Goal: Task Accomplishment & Management: Use online tool/utility

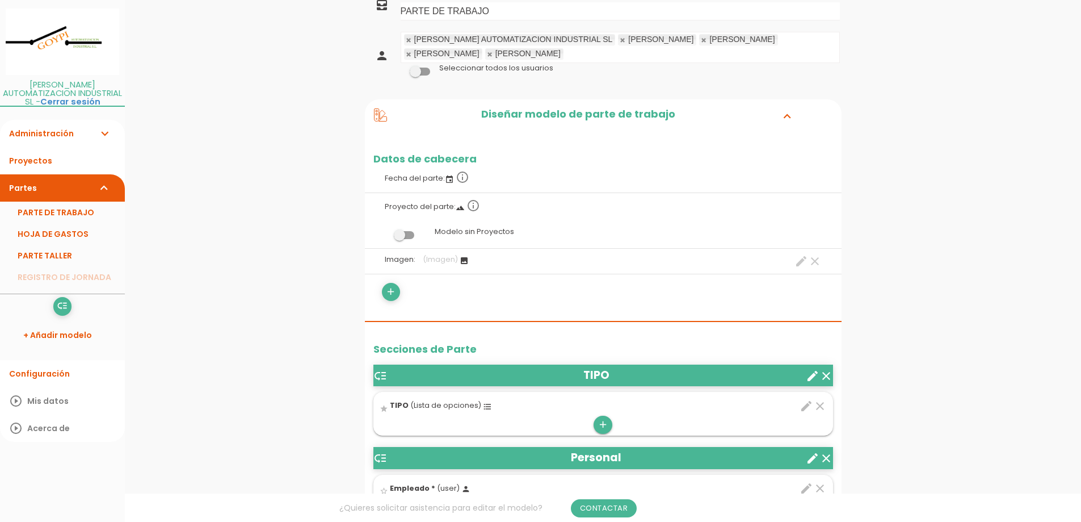
scroll to position [114, 0]
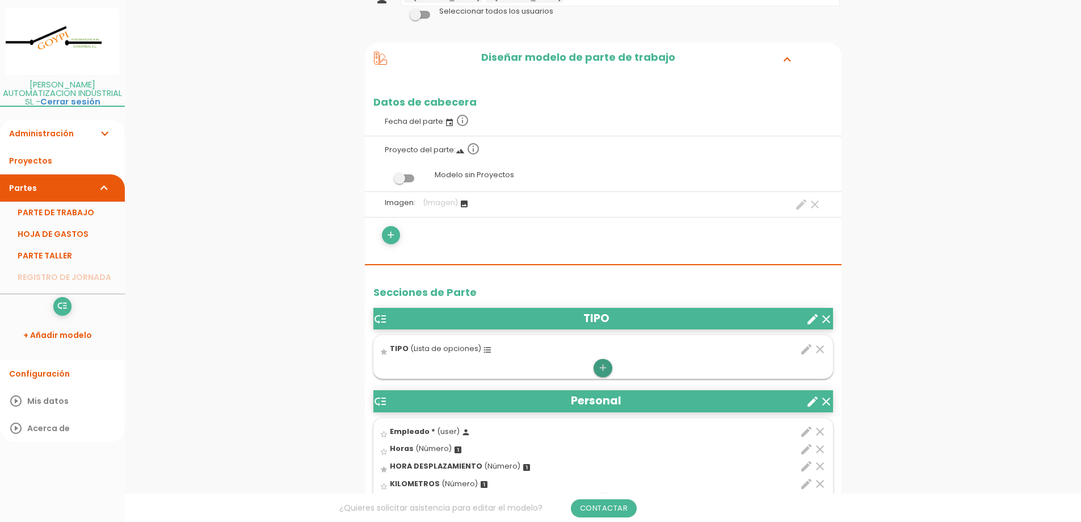
click at [601, 359] on icon "add" at bounding box center [603, 368] width 11 height 18
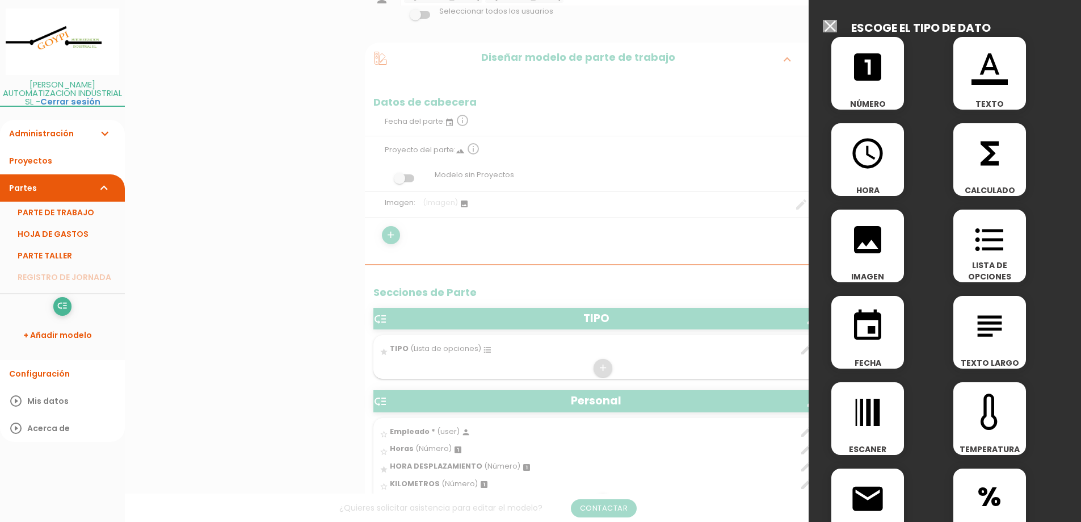
click at [1011, 100] on span "TEXTO" at bounding box center [990, 103] width 73 height 11
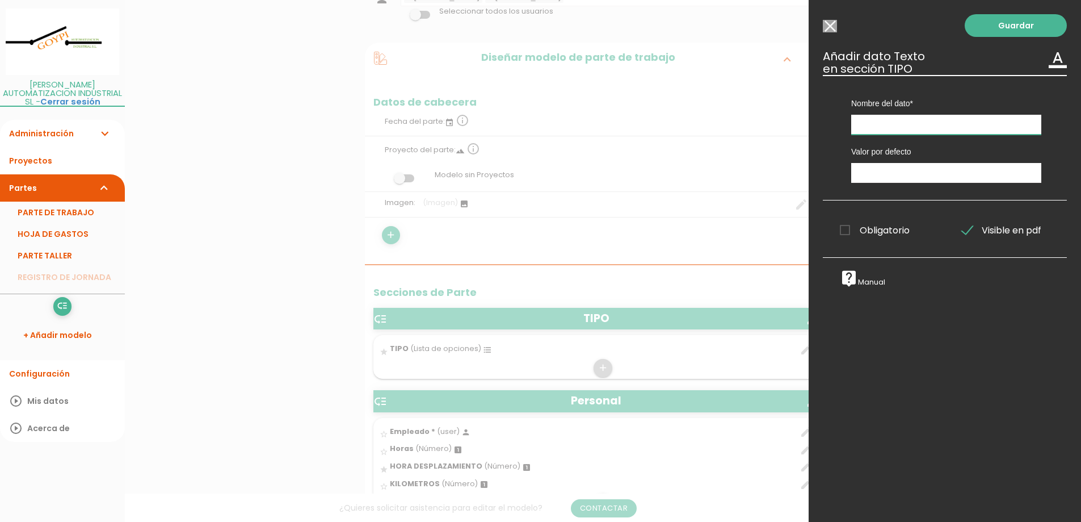
click at [967, 125] on input "text" at bounding box center [946, 125] width 190 height 20
type input "OBRA"
click at [999, 21] on link "Guardar" at bounding box center [1016, 25] width 102 height 23
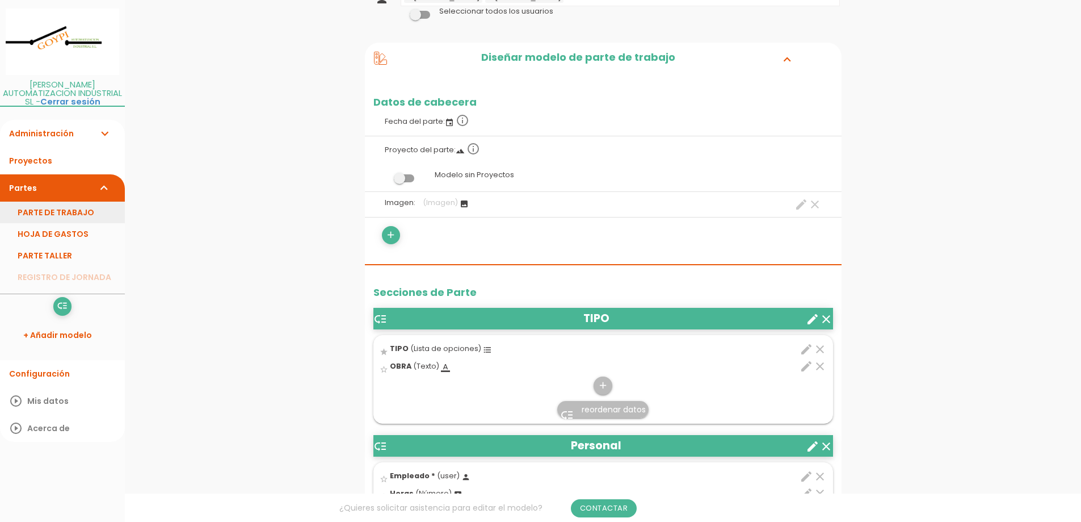
click at [67, 202] on link "PARTE DE TRABAJO" at bounding box center [62, 213] width 125 height 22
